Goal: Answer question/provide support

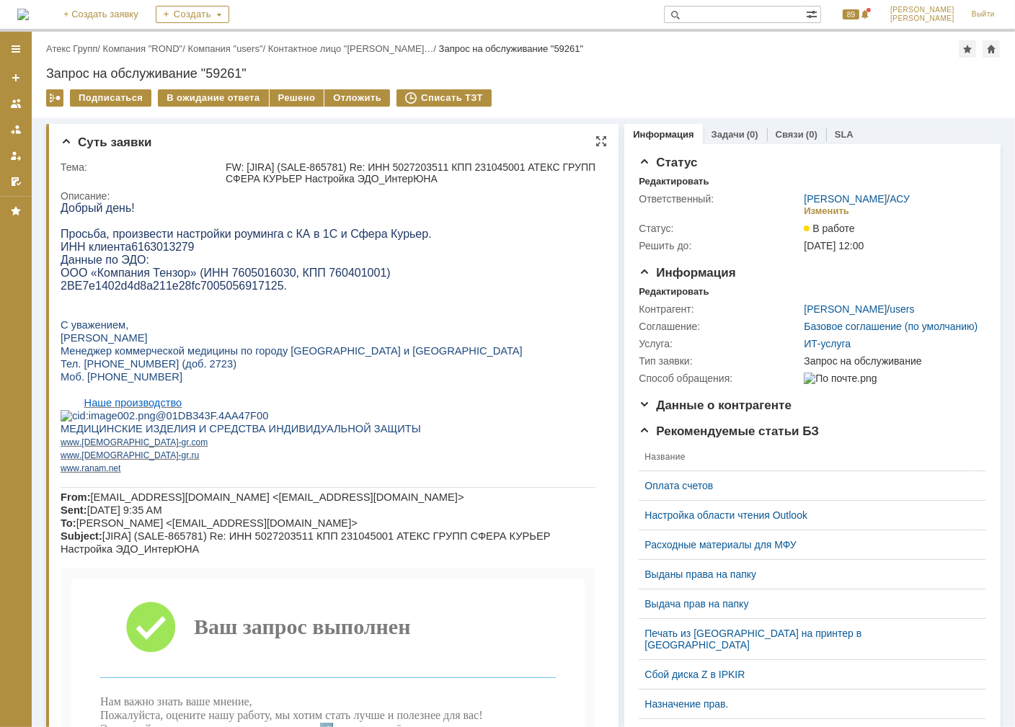
click at [138, 247] on span "6163013279" at bounding box center [161, 246] width 63 height 12
copy span "6163013279"
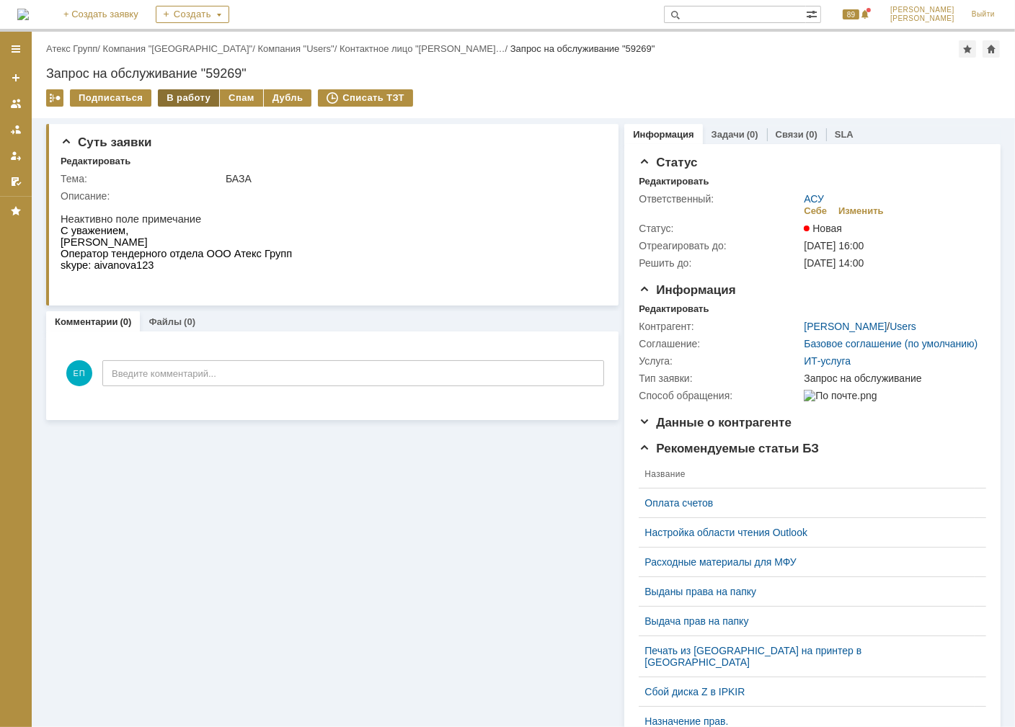
click at [178, 98] on div "В работу" at bounding box center [188, 97] width 61 height 17
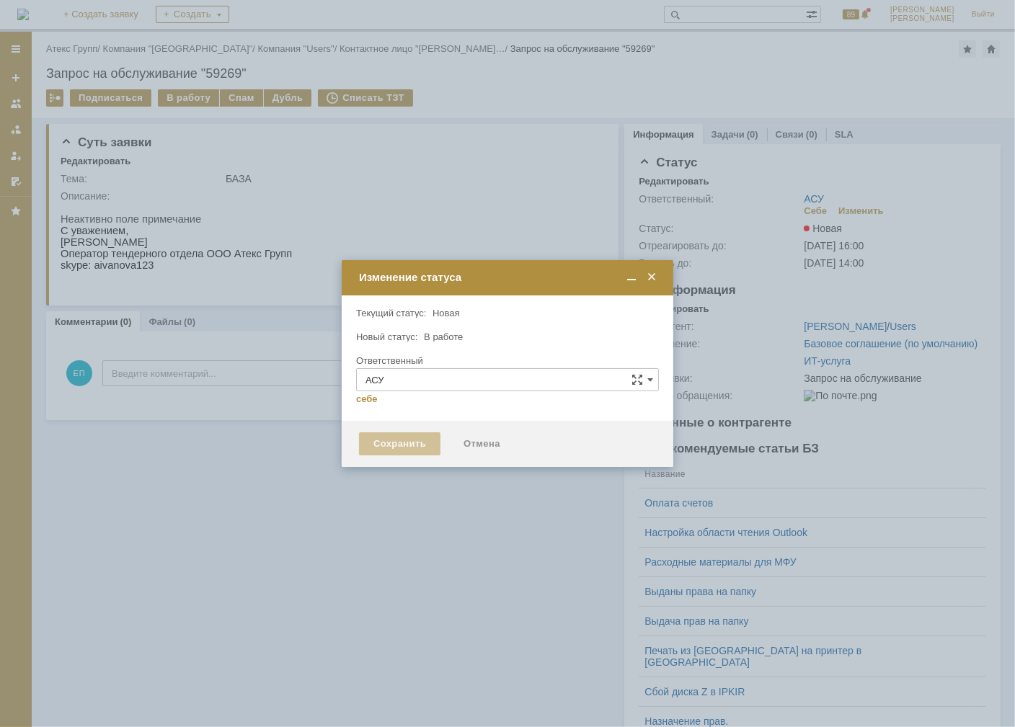
type input "[PERSON_NAME]"
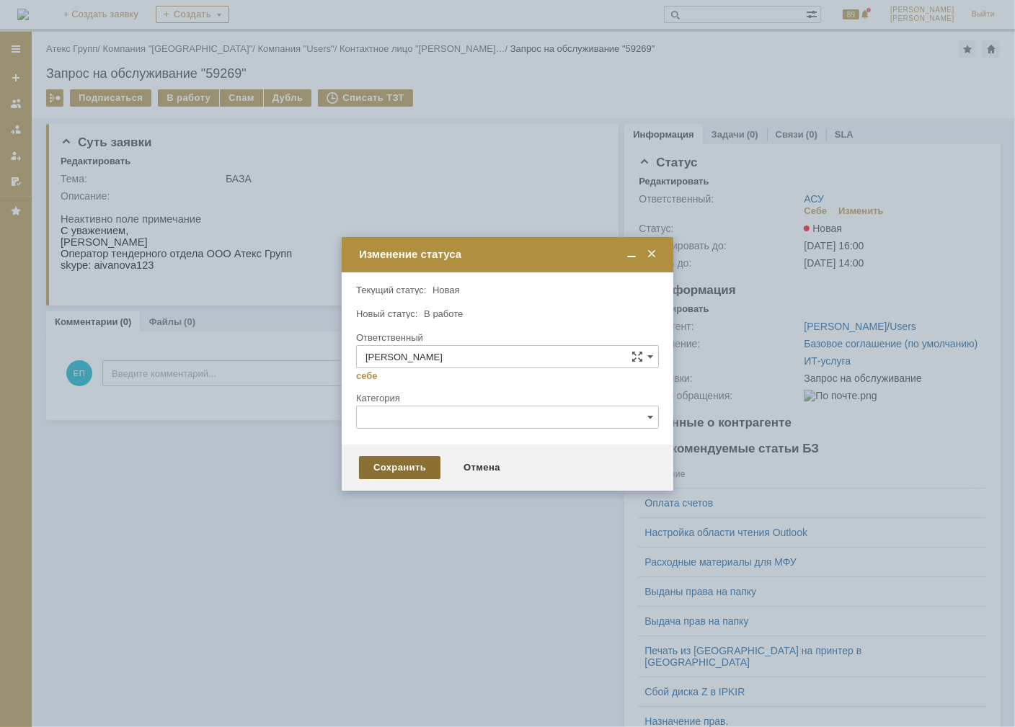
click at [428, 469] on div "Сохранить" at bounding box center [399, 467] width 81 height 23
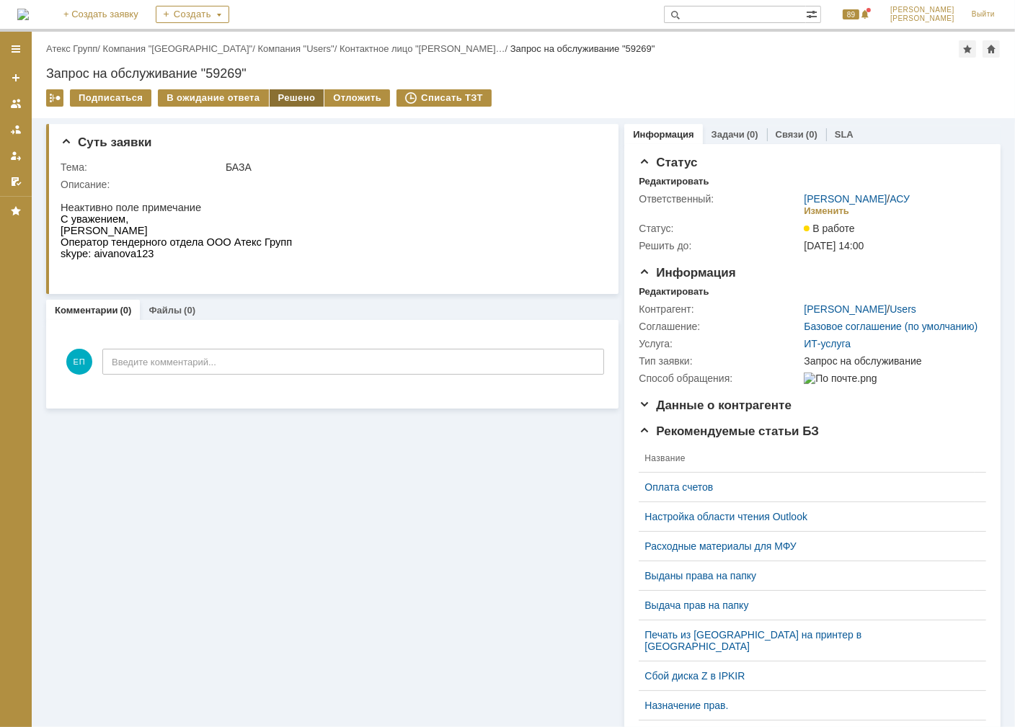
click at [297, 94] on div "Решено" at bounding box center [297, 97] width 55 height 17
